Goal: Task Accomplishment & Management: Manage account settings

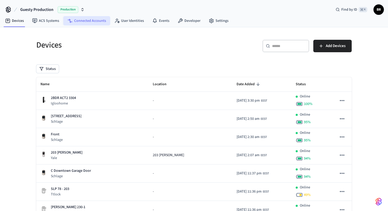
click at [78, 21] on link "Connected Accounts" at bounding box center [86, 20] width 47 height 9
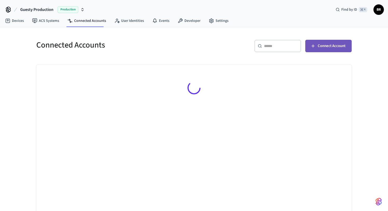
click at [319, 47] on span "Connect Account" at bounding box center [332, 46] width 28 height 7
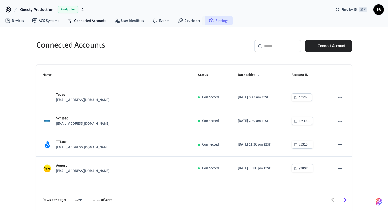
click at [216, 20] on link "Settings" at bounding box center [219, 20] width 28 height 9
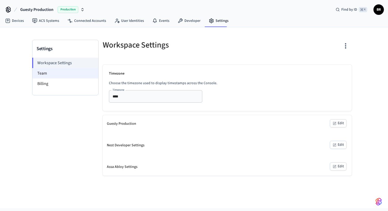
click at [73, 74] on li "Team" at bounding box center [65, 73] width 66 height 10
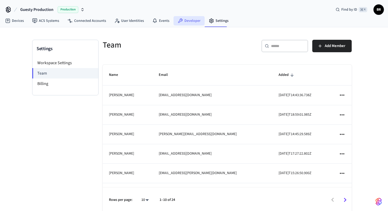
click at [190, 19] on link "Developer" at bounding box center [189, 20] width 31 height 9
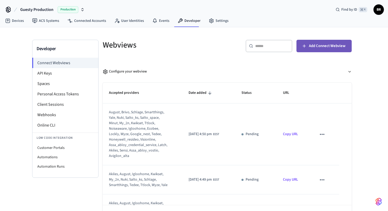
click at [321, 46] on span "Add Connect Webview" at bounding box center [327, 46] width 37 height 7
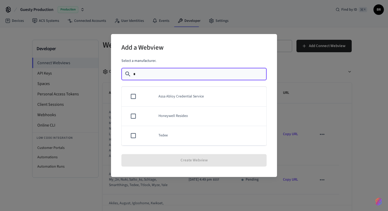
type input "**"
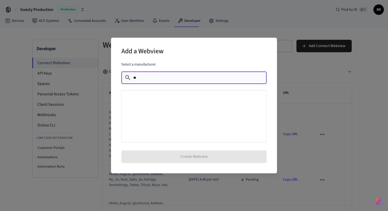
type input "*"
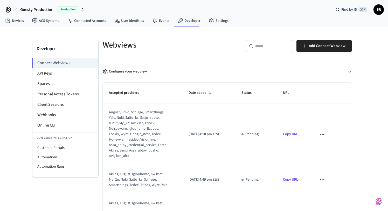
click at [131, 69] on div "Configure your webview" at bounding box center [125, 71] width 44 height 5
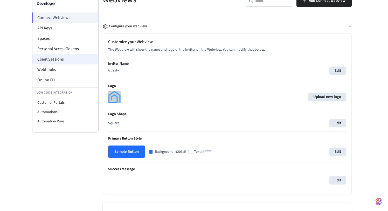
scroll to position [45, 0]
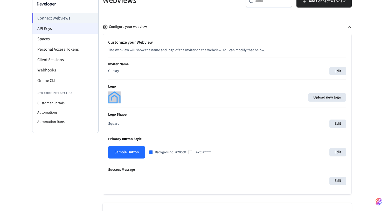
click at [57, 27] on li "API Keys" at bounding box center [65, 28] width 66 height 10
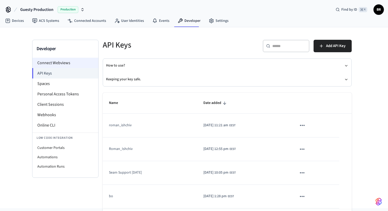
click at [69, 63] on li "Connect Webviews" at bounding box center [65, 63] width 66 height 10
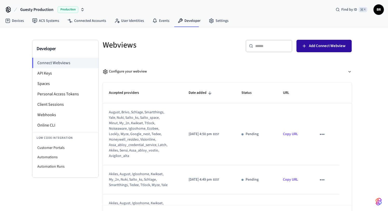
click at [323, 46] on span "Add Connect Webview" at bounding box center [327, 46] width 37 height 7
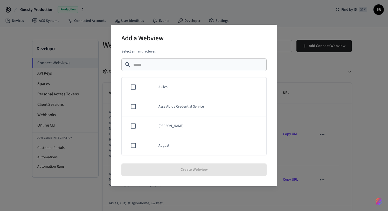
click at [143, 51] on p "Select a manufacturer." at bounding box center [193, 51] width 145 height 5
click at [144, 60] on div "​ ​" at bounding box center [193, 64] width 145 height 12
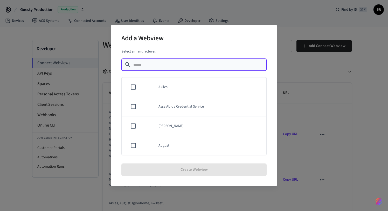
type input "*"
type input "**"
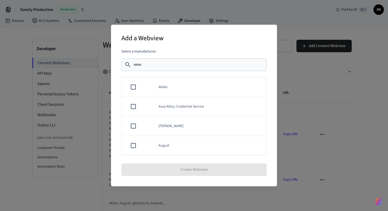
click at [314, 114] on div "Add a Webview Select a manufacturer. ​ ​ Akiles Assa Abloy Credential Service A…" at bounding box center [194, 105] width 388 height 211
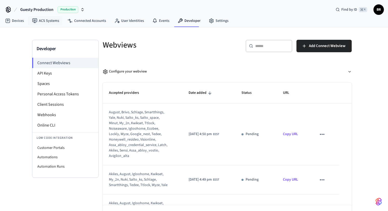
click at [52, 6] on button "Guesty Production Production" at bounding box center [52, 9] width 67 height 11
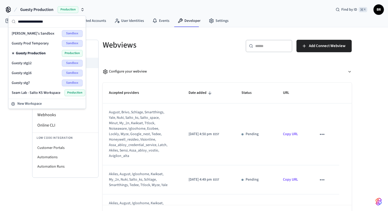
click at [36, 65] on div "Guesty stg12 Sandbox" at bounding box center [47, 63] width 71 height 7
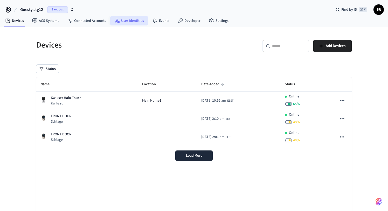
click at [131, 22] on link "User Identities" at bounding box center [129, 20] width 38 height 9
click at [90, 20] on link "Connected Accounts" at bounding box center [86, 20] width 47 height 9
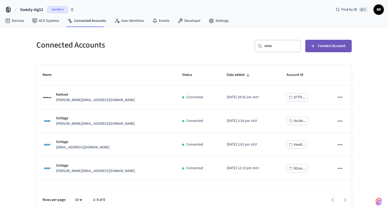
click at [334, 45] on span "Connect Account" at bounding box center [332, 46] width 28 height 7
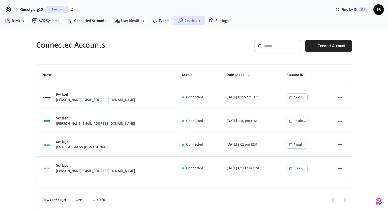
click at [188, 21] on link "Developer" at bounding box center [189, 20] width 31 height 9
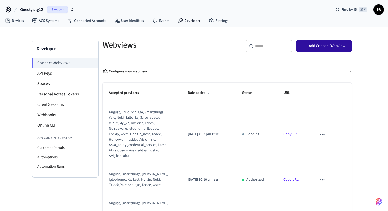
click at [321, 46] on span "Add Connect Webview" at bounding box center [327, 46] width 37 height 7
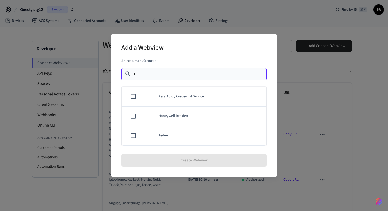
type input "**"
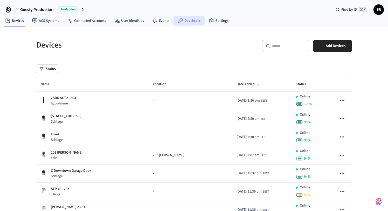
click at [189, 18] on link "Developer" at bounding box center [189, 20] width 31 height 9
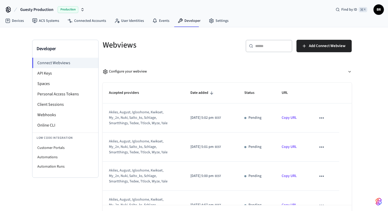
click at [386, 11] on div "Guesty Production Production Find by ID ⌘ K BR" at bounding box center [194, 7] width 388 height 15
click at [381, 10] on span "BR" at bounding box center [378, 9] width 9 height 9
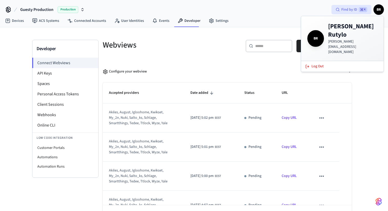
click at [357, 12] on span "Find by ID" at bounding box center [349, 9] width 16 height 5
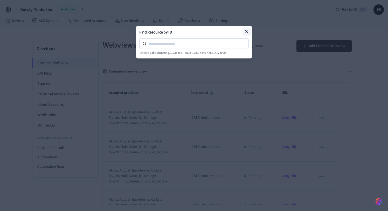
click at [248, 31] on icon at bounding box center [246, 31] width 5 height 5
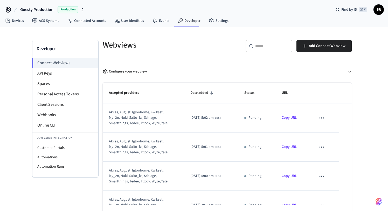
click at [239, 16] on div "Devices ACS Systems Connected Accounts User Identities Events Developer Settings" at bounding box center [194, 21] width 388 height 12
click at [224, 22] on link "Settings" at bounding box center [219, 20] width 28 height 9
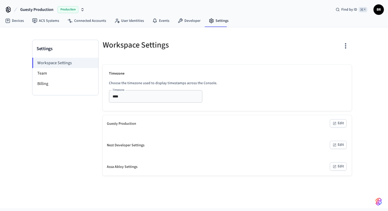
click at [379, 203] on img "button" at bounding box center [379, 201] width 6 height 8
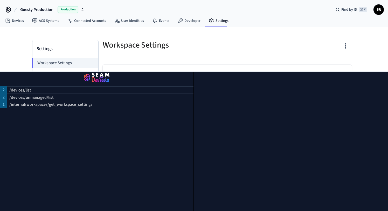
click at [283, 47] on div at bounding box center [290, 48] width 121 height 17
click at [15, 4] on div "Guesty Production Production" at bounding box center [45, 9] width 82 height 11
click at [13, 6] on icon at bounding box center [15, 9] width 6 height 6
click at [10, 7] on icon at bounding box center [8, 9] width 4 height 4
click at [24, 10] on span "Guesty Production" at bounding box center [36, 9] width 33 height 6
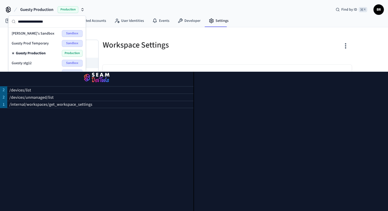
click at [28, 10] on span "Guesty Production" at bounding box center [36, 9] width 33 height 6
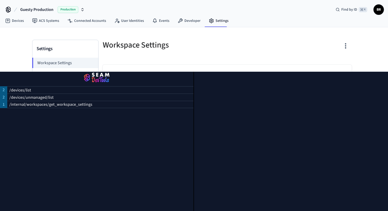
click at [28, 10] on span "Guesty Production" at bounding box center [36, 9] width 33 height 6
